Goal: Information Seeking & Learning: Compare options

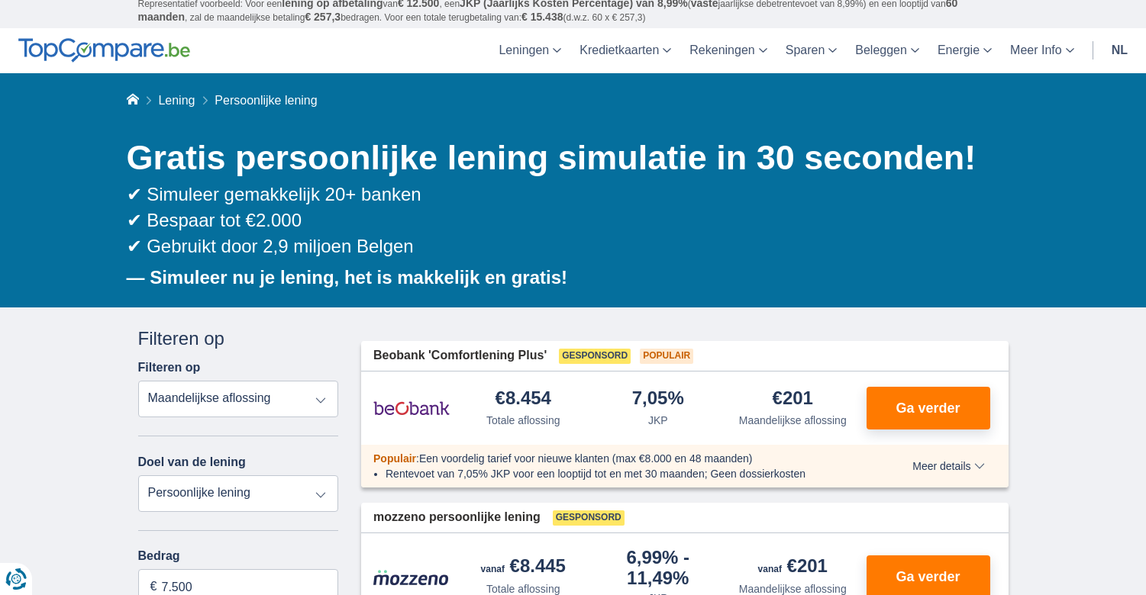
scroll to position [229, 0]
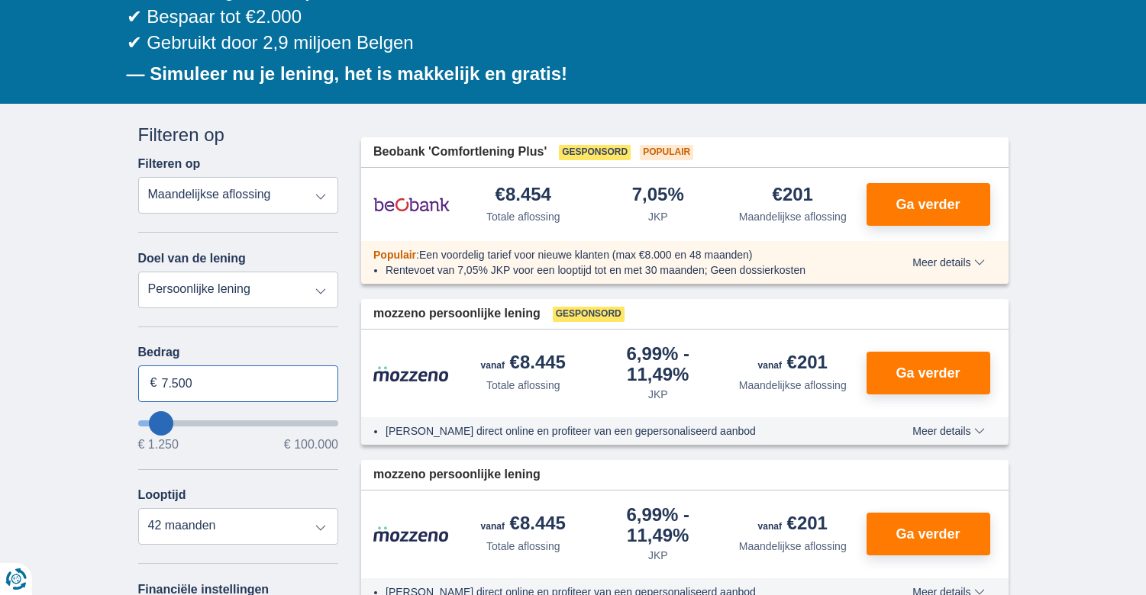
drag, startPoint x: 225, startPoint y: 384, endPoint x: 107, endPoint y: 384, distance: 118.3
type input "5.000"
type input "5250"
click at [256, 476] on div "Bedrag 5.000 € € 1.250 € 100.000 Looptijd 12 maanden 18 maanden 24 maanden 30 m…" at bounding box center [238, 445] width 201 height 199
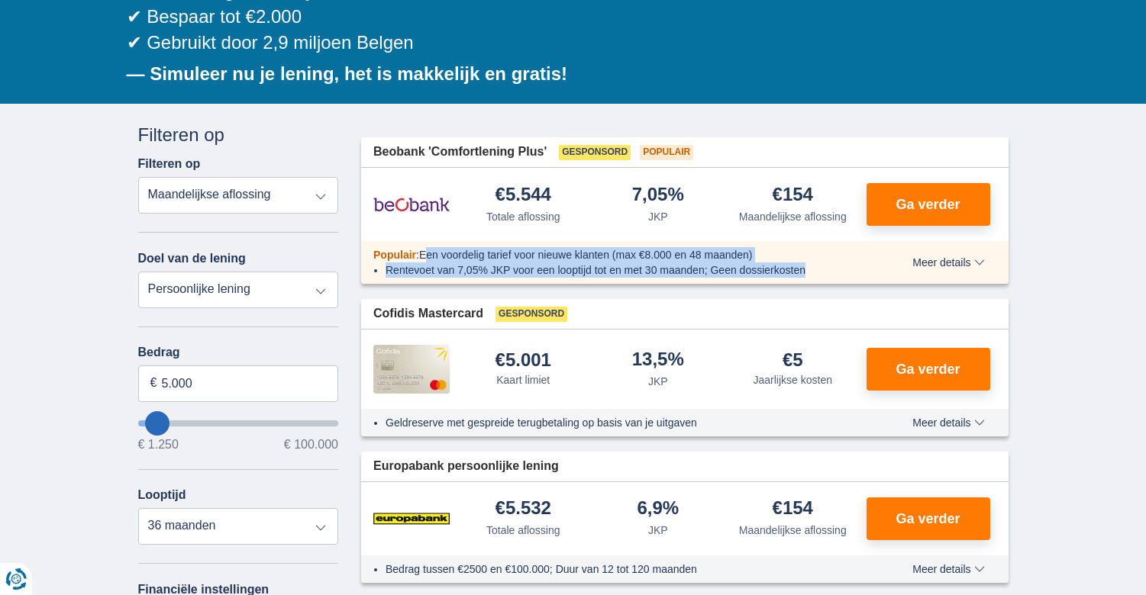
drag, startPoint x: 432, startPoint y: 253, endPoint x: 838, endPoint y: 269, distance: 406.3
click at [838, 269] on div "Populair : Een voordelig tarief voor nieuwe klanten (max €8.000 en 48 maanden) …" at bounding box center [615, 262] width 508 height 31
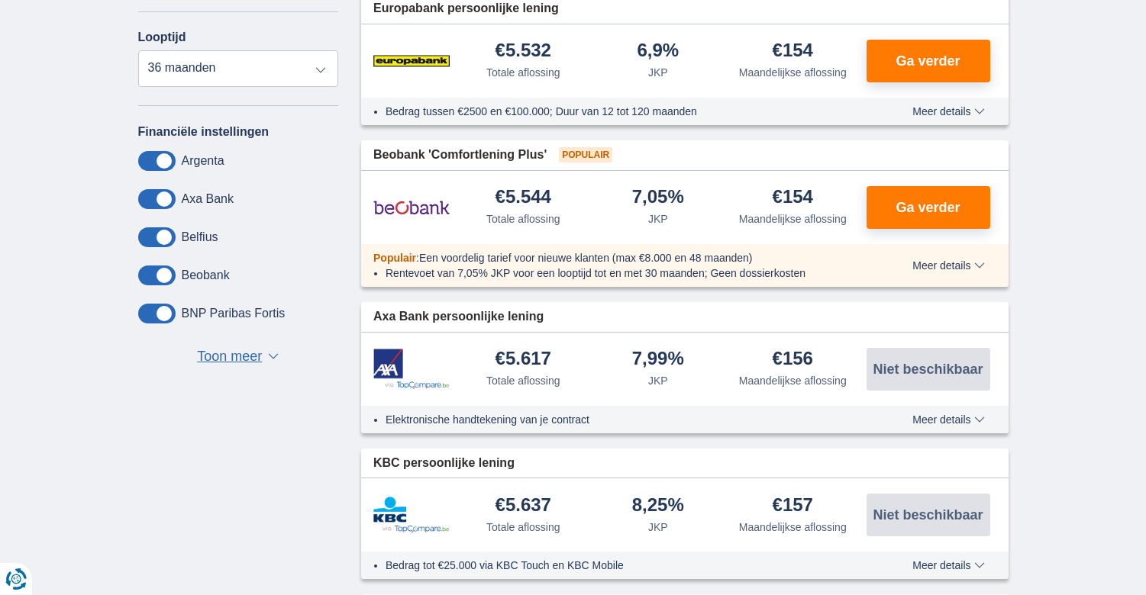
scroll to position [458, 0]
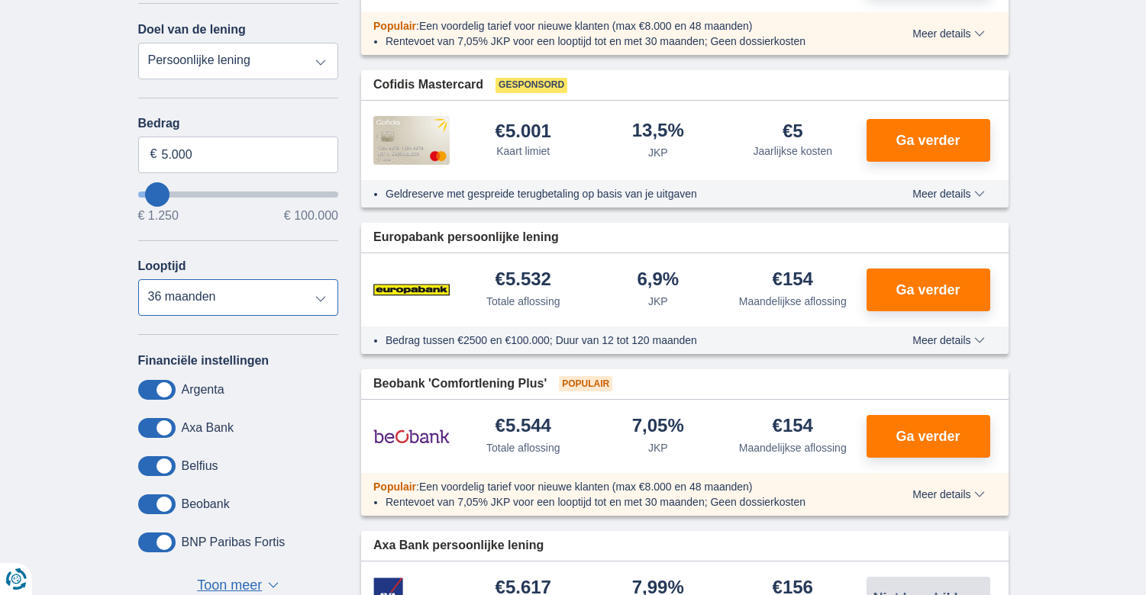
click at [254, 307] on select "12 maanden 18 maanden 24 maanden 30 maanden 36 maanden" at bounding box center [238, 297] width 201 height 37
click at [138, 279] on select "12 maanden 18 maanden 24 maanden 30 maanden 36 maanden" at bounding box center [238, 297] width 201 height 37
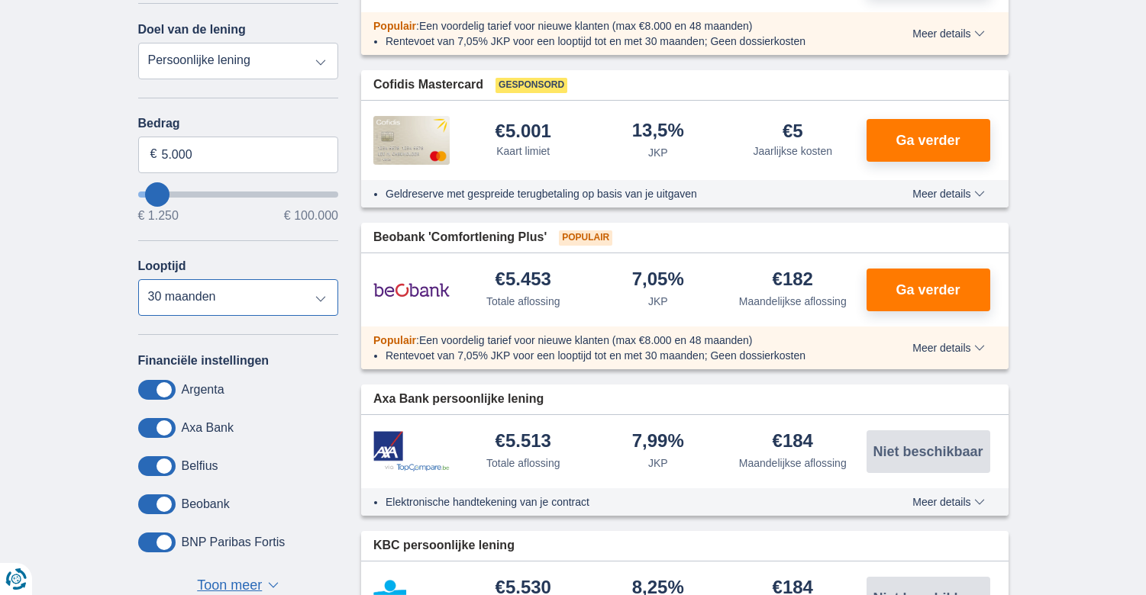
click at [238, 295] on select "12 maanden 18 maanden 24 maanden 30 maanden 36 maanden" at bounding box center [238, 297] width 201 height 37
select select "36"
click at [138, 279] on select "12 maanden 18 maanden 24 maanden 30 maanden 36 maanden" at bounding box center [238, 297] width 201 height 37
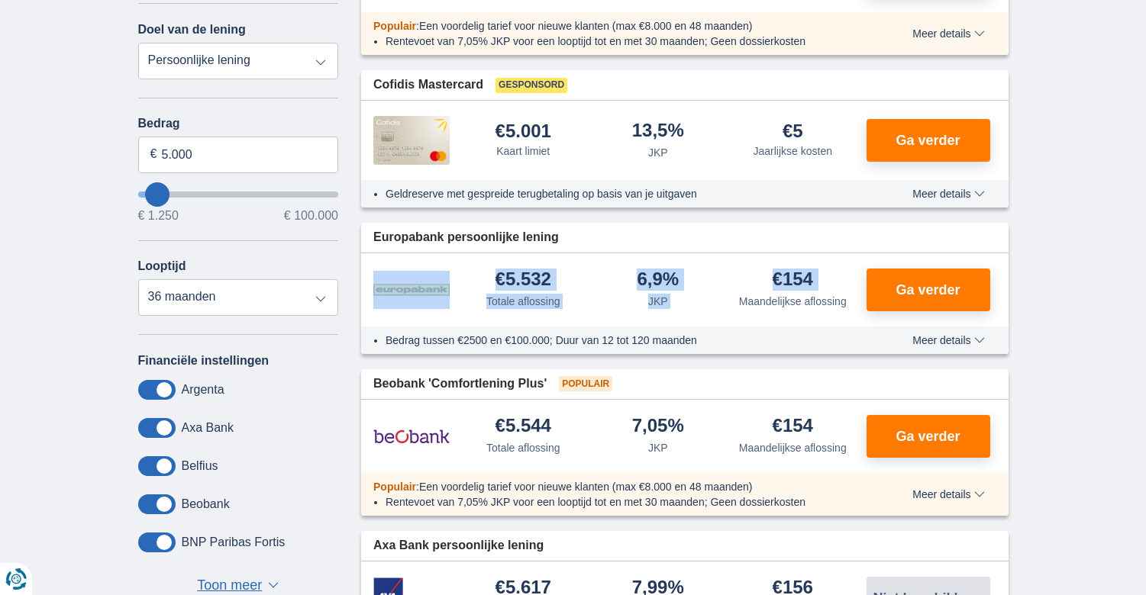
drag, startPoint x: 351, startPoint y: 287, endPoint x: 753, endPoint y: 282, distance: 401.5
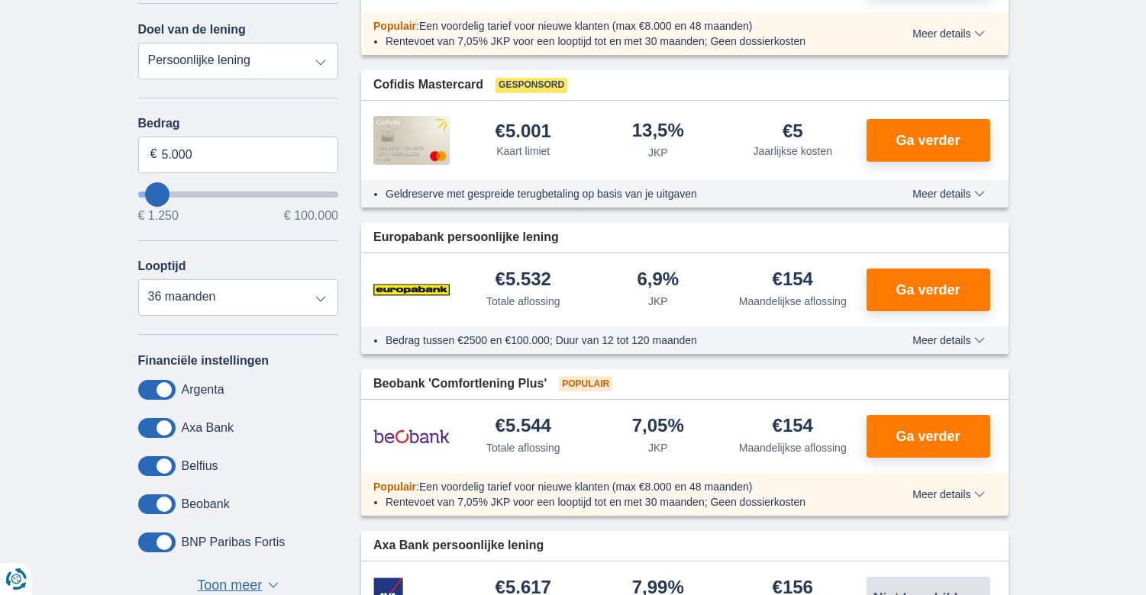
drag, startPoint x: 852, startPoint y: 285, endPoint x: 475, endPoint y: 269, distance: 377.4
click at [475, 269] on div "€5.532 Totale aflossing 6,9% JKP" at bounding box center [684, 289] width 647 height 73
click at [943, 346] on div "Bedrag tussen €2500 en €100.000; Duur van 12 tot 120 maanden Meer details Minde…" at bounding box center [684, 340] width 647 height 27
click at [955, 342] on span "Meer details" at bounding box center [948, 340] width 72 height 11
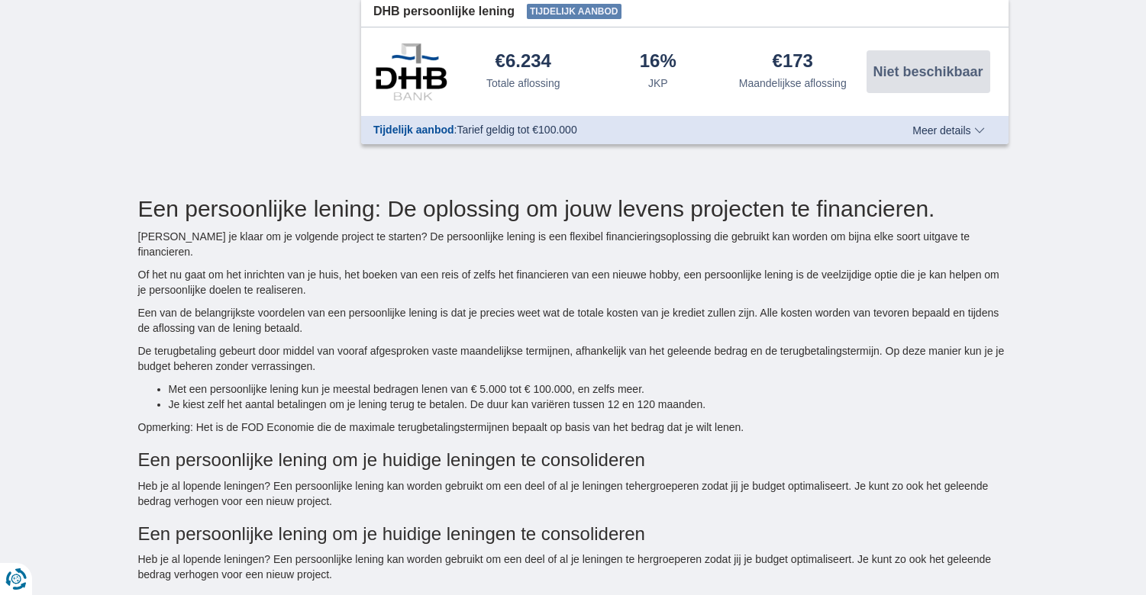
scroll to position [2519, 0]
